Goal: Check status: Check status

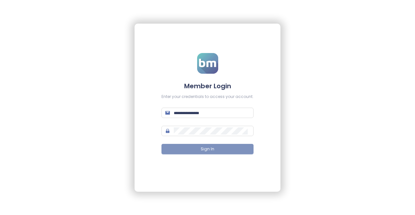
type input "**********"
click at [188, 153] on button "Sign In" at bounding box center [207, 149] width 92 height 10
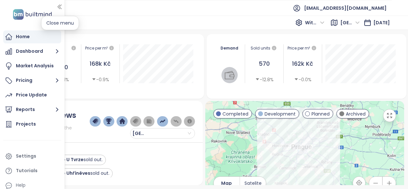
click at [59, 7] on icon "button" at bounding box center [59, 7] width 6 height 6
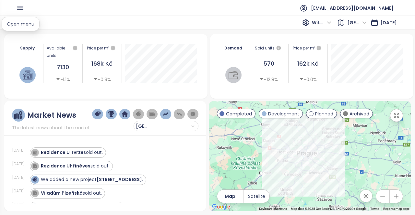
click at [21, 7] on icon "button" at bounding box center [20, 8] width 6 height 4
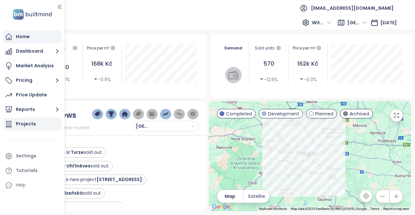
click at [25, 121] on div "Projects" at bounding box center [26, 124] width 20 height 8
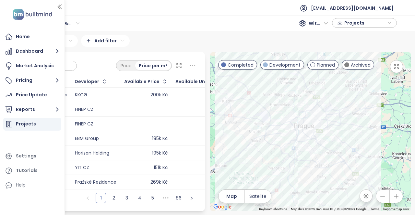
click at [73, 65] on input "text" at bounding box center [47, 66] width 52 height 10
click at [59, 8] on icon "button" at bounding box center [60, 7] width 4 height 4
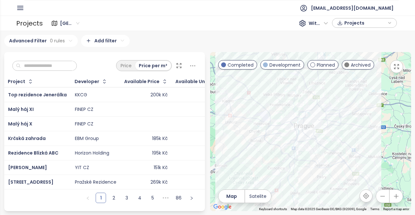
click at [55, 68] on input "text" at bounding box center [47, 66] width 52 height 10
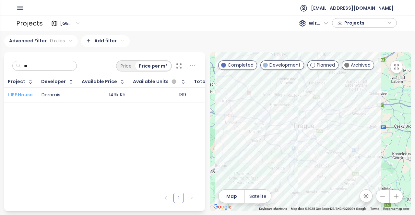
type input "**"
click at [17, 97] on span "L1FE House" at bounding box center [20, 95] width 25 height 6
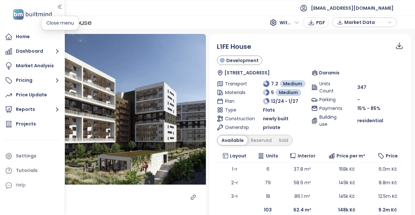
click at [60, 6] on icon "button" at bounding box center [60, 7] width 4 height 4
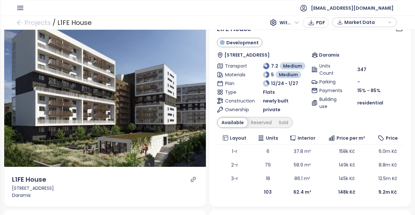
scroll to position [32, 0]
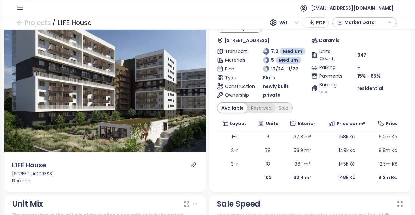
click at [265, 105] on div "Reserved" at bounding box center [261, 108] width 28 height 9
click at [278, 108] on div "Sold" at bounding box center [282, 108] width 17 height 9
click at [238, 109] on div "Available" at bounding box center [231, 108] width 27 height 9
click at [264, 106] on div "Reserved" at bounding box center [261, 108] width 28 height 9
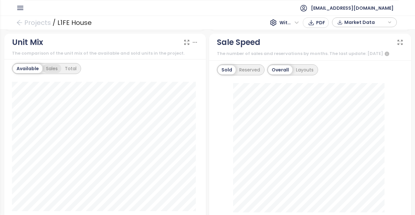
click at [43, 70] on div "Sales" at bounding box center [51, 68] width 19 height 9
click at [63, 65] on div "Total" at bounding box center [69, 68] width 19 height 9
click at [28, 66] on div "Available" at bounding box center [26, 68] width 27 height 9
click at [240, 71] on div "Reserved" at bounding box center [249, 69] width 28 height 9
click at [298, 68] on div "Layouts" at bounding box center [304, 69] width 25 height 9
